Goal: Find specific page/section: Find specific page/section

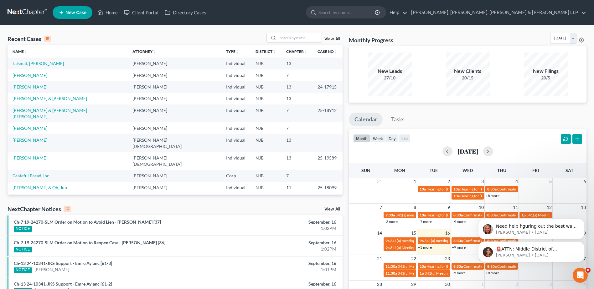
click at [585, 225] on div "🚨ATTN: Middle District of [US_STATE] The court has added a new Credit Counselin…" at bounding box center [531, 223] width 115 height 78
click at [582, 221] on icon "Dismiss notification" at bounding box center [582, 220] width 3 height 3
click at [582, 244] on icon "Dismiss notification" at bounding box center [582, 243] width 3 height 3
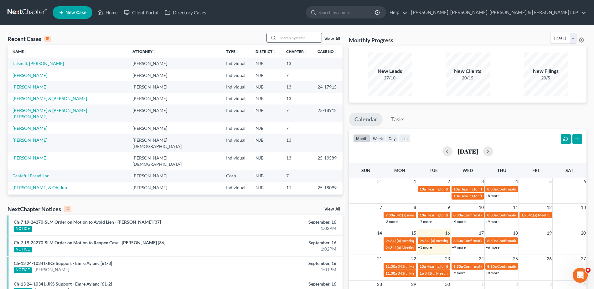
click at [285, 36] on input "search" at bounding box center [300, 37] width 44 height 9
type input "[PERSON_NAME]"
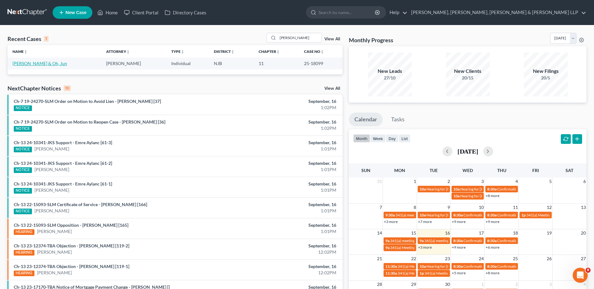
click at [41, 63] on link "[PERSON_NAME] & Oh, Jun" at bounding box center [40, 63] width 54 height 5
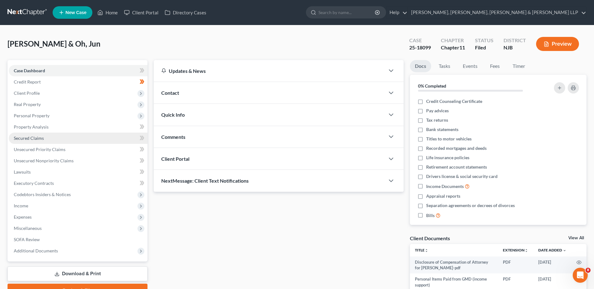
click at [48, 139] on link "Secured Claims" at bounding box center [78, 138] width 139 height 11
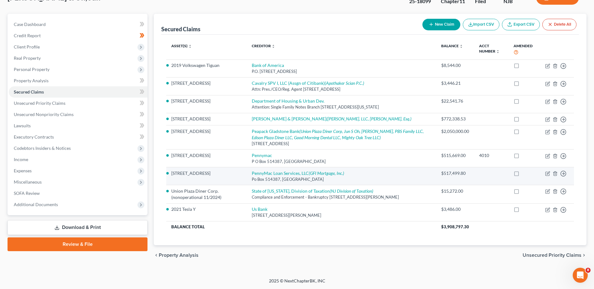
scroll to position [52, 0]
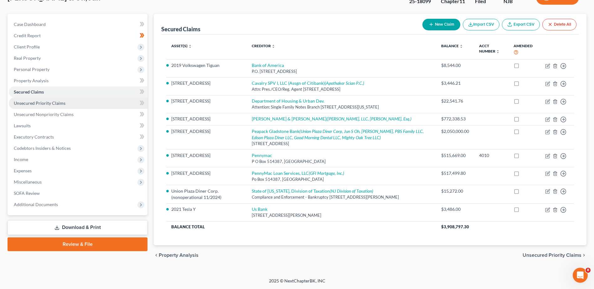
click at [57, 101] on link "Unsecured Priority Claims" at bounding box center [78, 103] width 139 height 11
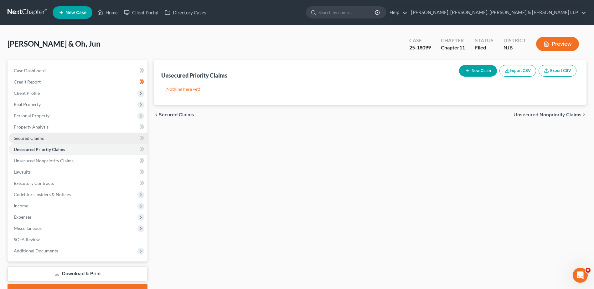
click at [51, 141] on link "Secured Claims" at bounding box center [78, 138] width 139 height 11
